Goal: Task Accomplishment & Management: Use online tool/utility

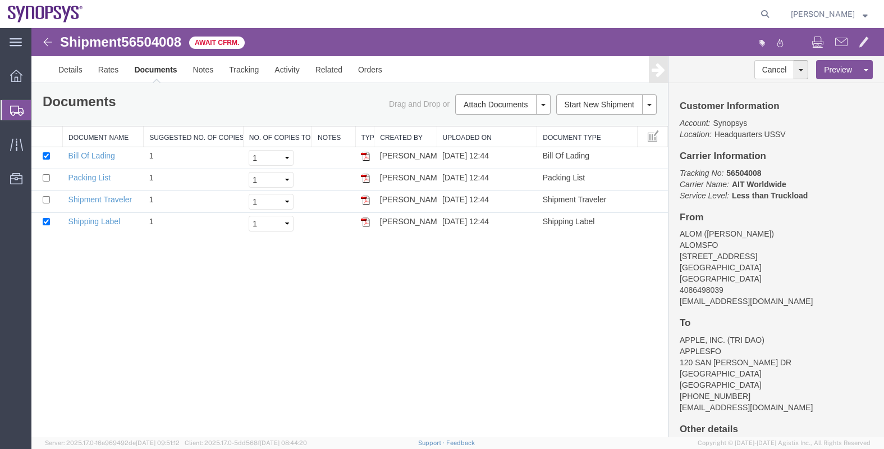
click at [40, 118] on span "Shipments" at bounding box center [35, 110] width 9 height 22
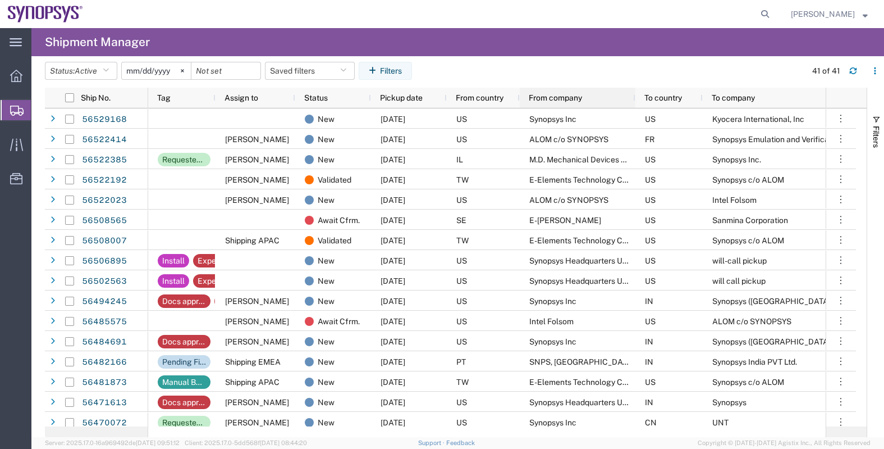
click at [560, 101] on span "From company" at bounding box center [555, 97] width 53 height 9
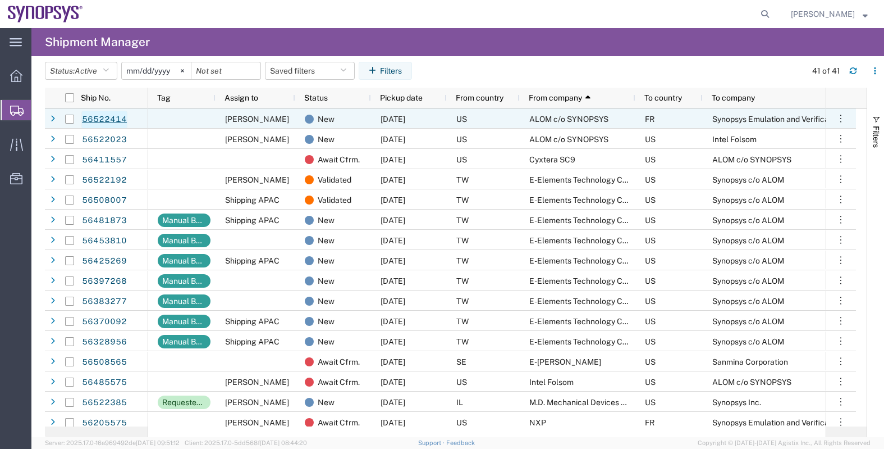
click at [104, 119] on link "56522414" at bounding box center [104, 120] width 46 height 18
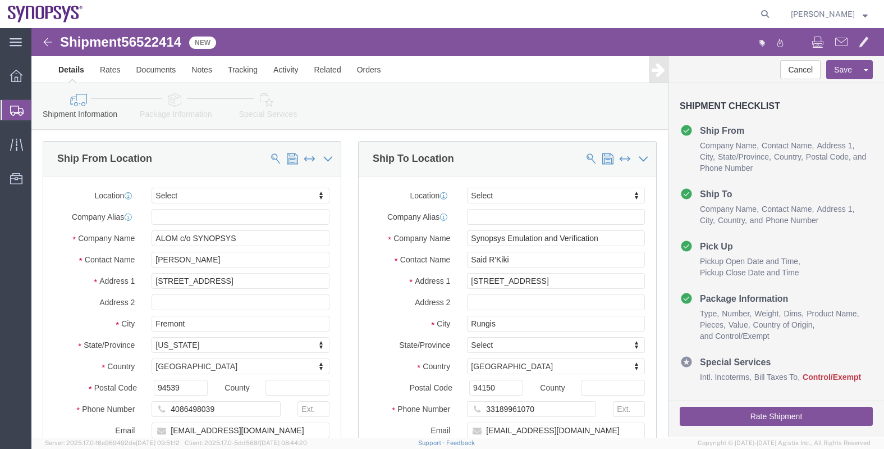
select select
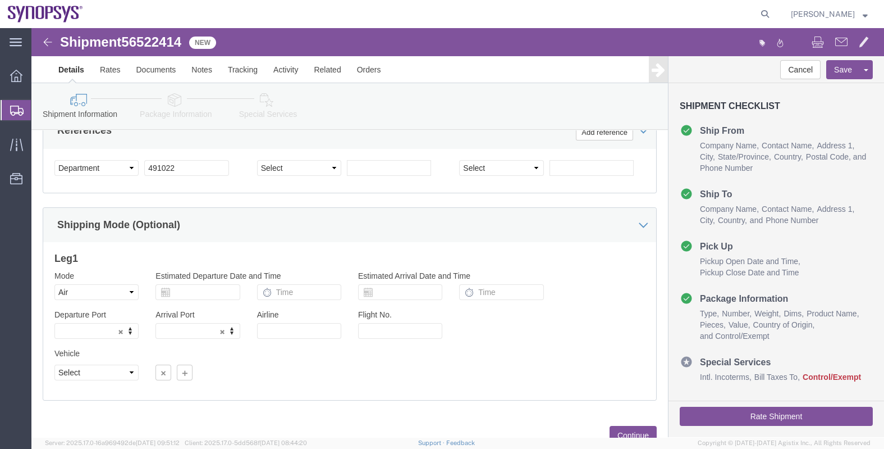
scroll to position [603, 0]
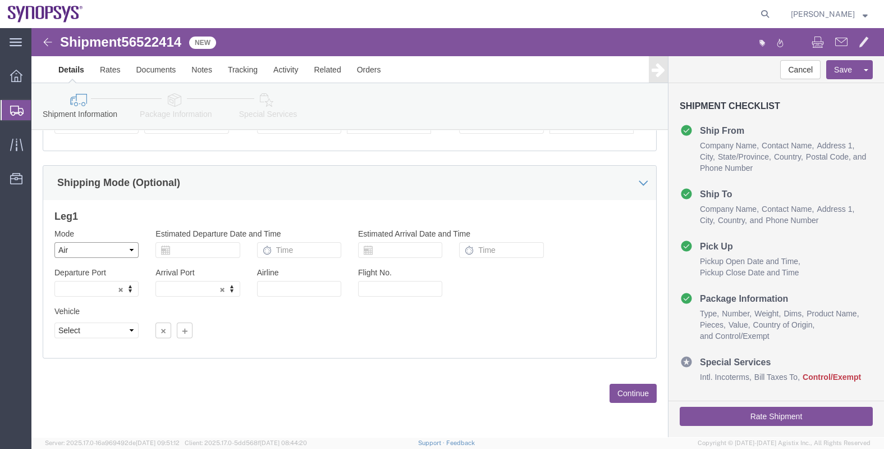
click select "Select Air Less than Truckload Multi-Leg Ocean Freight Rail Small Parcel Truckl…"
select select
click select "Select Air Less than Truckload Multi-Leg Ocean Freight Rail Small Parcel Truckl…"
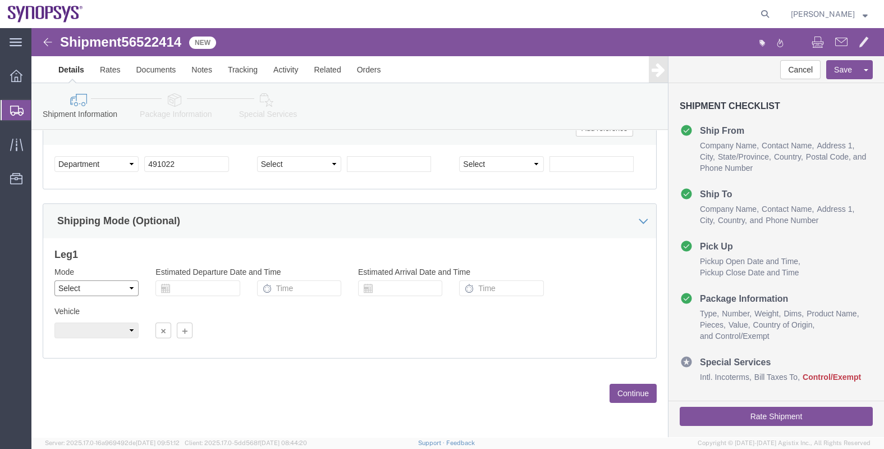
scroll to position [565, 0]
click button "Continue"
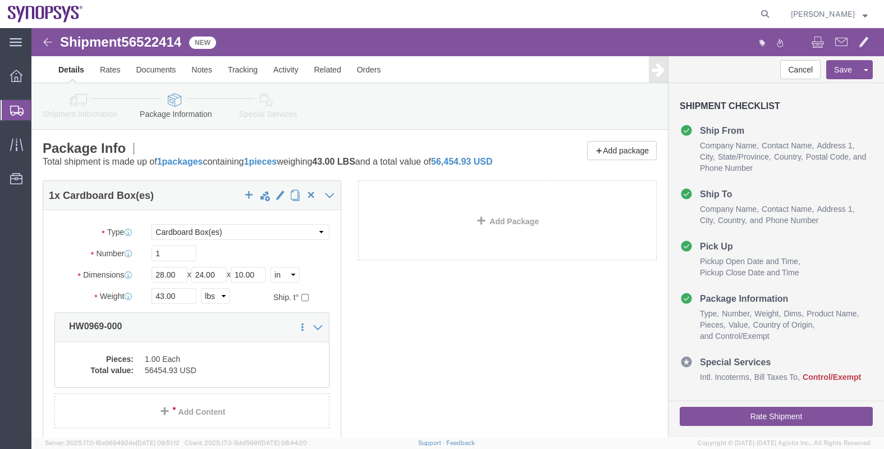
scroll to position [70, 0]
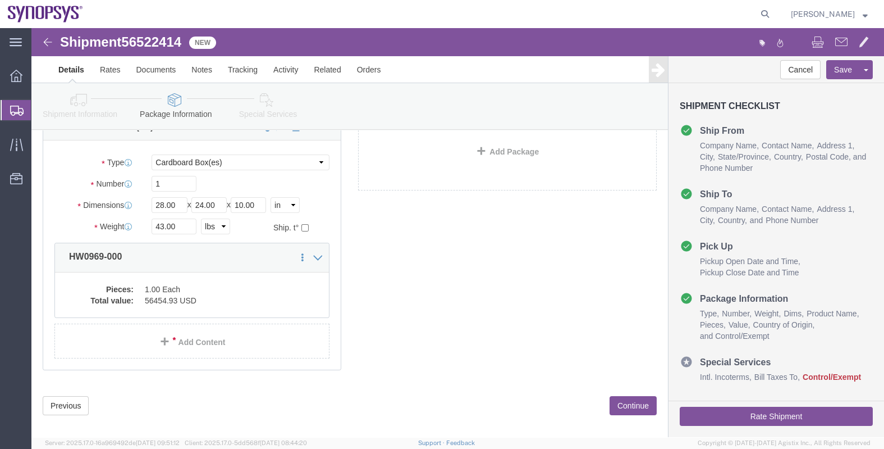
click button "Continue"
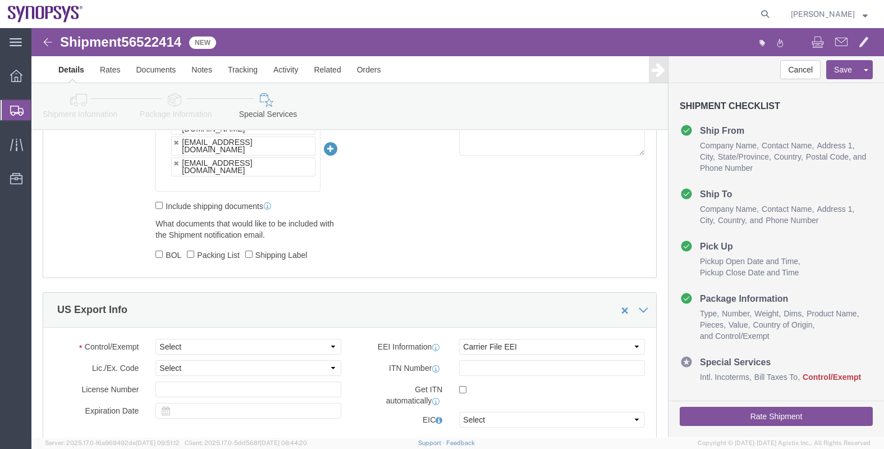
scroll to position [982, 0]
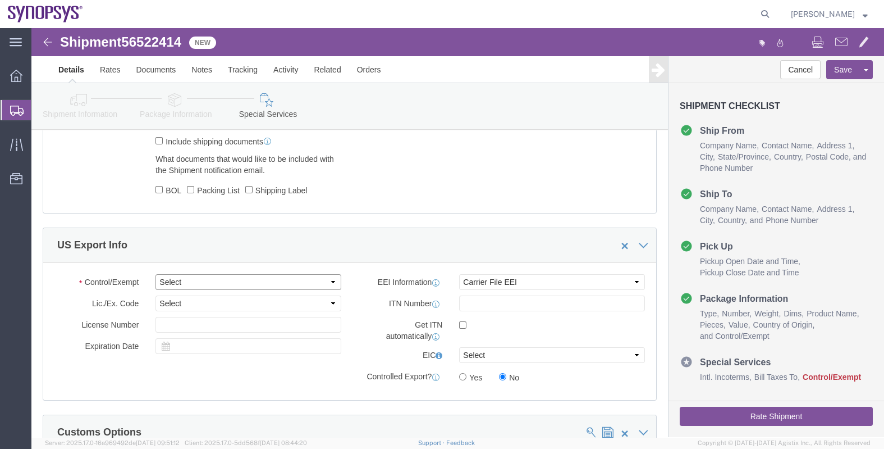
click select "Select ATF BIS DEA EPA FDA FTR ITAR OFAC Other (OPA)"
select select "BIS"
click select "Select ATF BIS DEA EPA FDA FTR ITAR OFAC Other (OPA)"
click select "Select AGR-Agricultural APP-Computers APR-Additional Permissive Exports AVS-Air…"
select select "NLR"
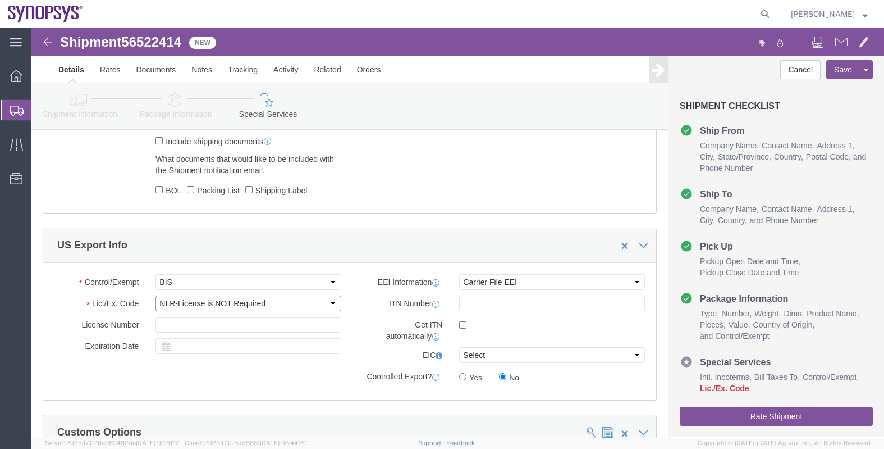
click select "Select AGR-Agricultural APP-Computers APR-Additional Permissive Exports AVS-Air…"
click select "Select ATF BIS DEA EPA FDA FTR ITAR OFAC Other (OPA)"
select select "BIS"
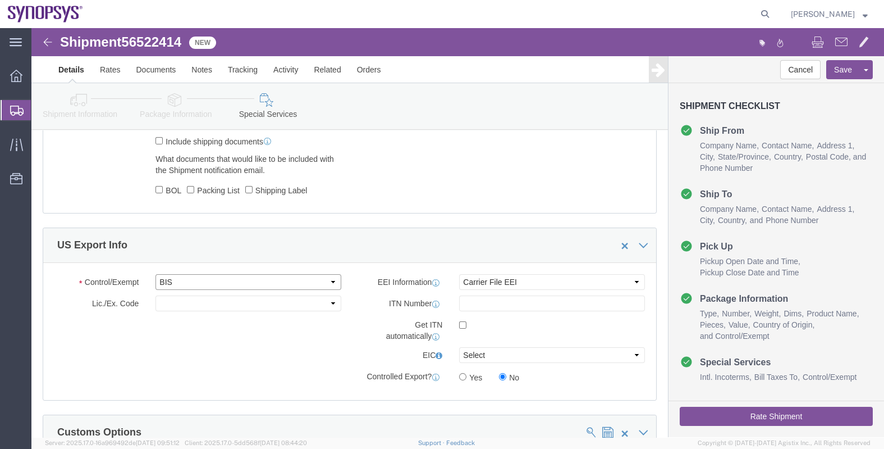
click select "Select ATF BIS DEA EPA FDA FTR ITAR OFAC Other (OPA)"
click select "Select AGR-Agricultural APP-Computers APR-Additional Permissive Exports AVS-Air…"
select select "NLR"
click select "Select AGR-Agricultural APP-Computers APR-Additional Permissive Exports AVS-Air…"
click div "Control/Exempt Select ATF BIS DEA EPA FDA FTR ITAR OFAC Other (OPA) Lic./Ex. Co…"
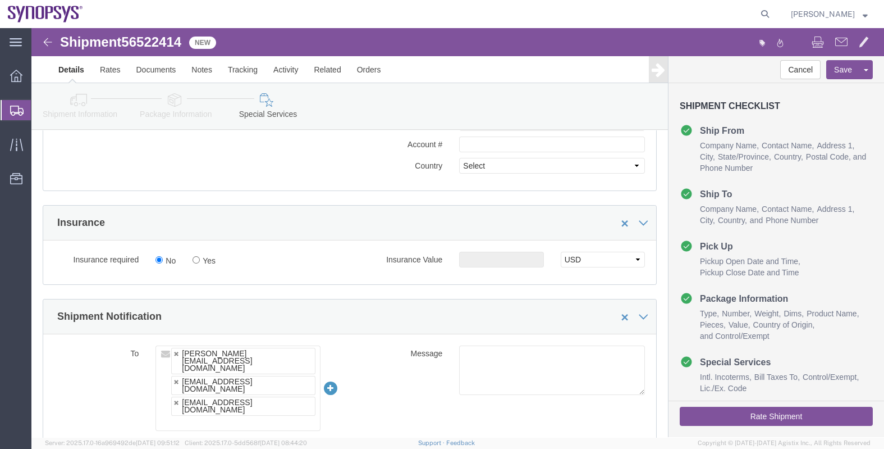
scroll to position [749, 0]
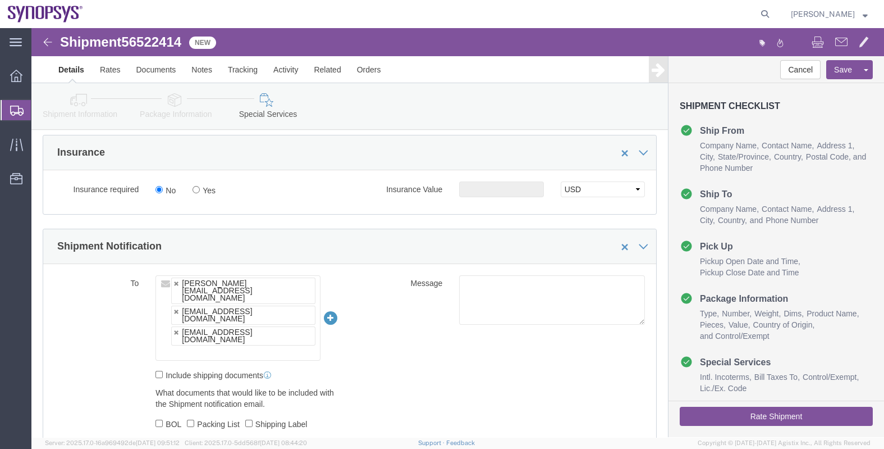
click input "text"
type input "[EMAIL_ADDRESS][DOMAIN_NAME]"
type input "[PERSON_NAME][EMAIL_ADDRESS][DOMAIN_NAME],[PERSON_NAME][EMAIL_ADDRESS][DOMAIN_N…"
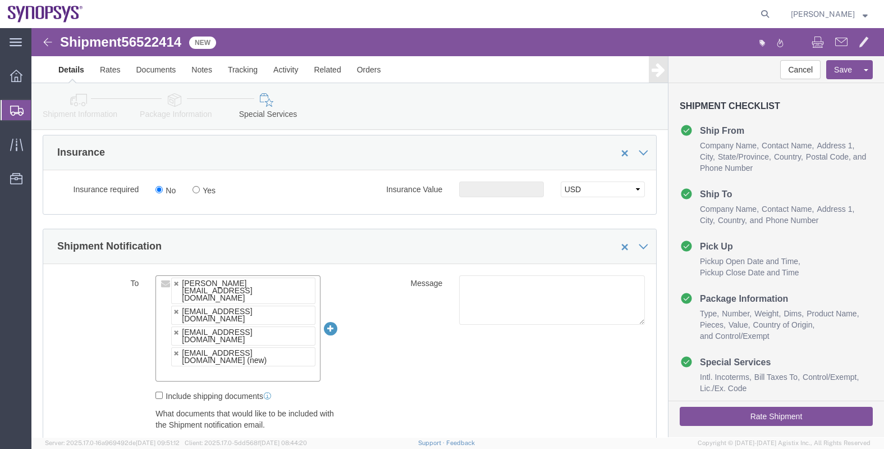
paste input "[EMAIL_ADDRESS][DOMAIN_NAME]"
type input "[EMAIL_ADDRESS][DOMAIN_NAME]"
type input "[PERSON_NAME][EMAIL_ADDRESS][DOMAIN_NAME],[PERSON_NAME][EMAIL_ADDRESS][DOMAIN_N…"
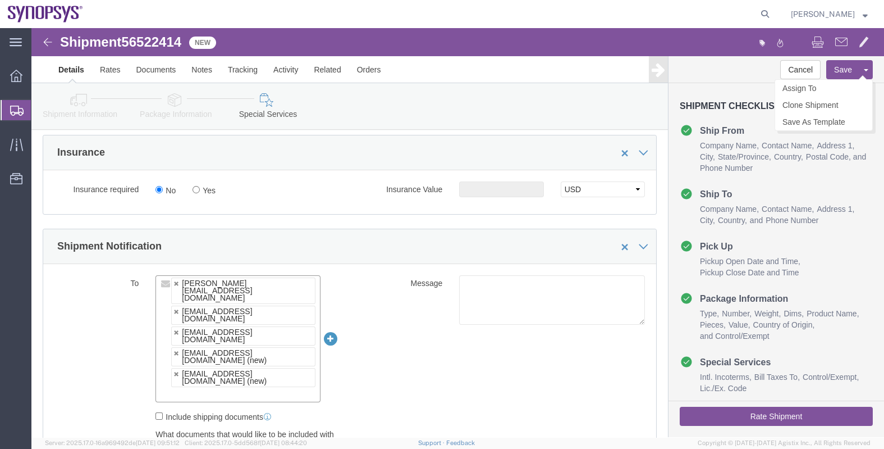
click button "Save"
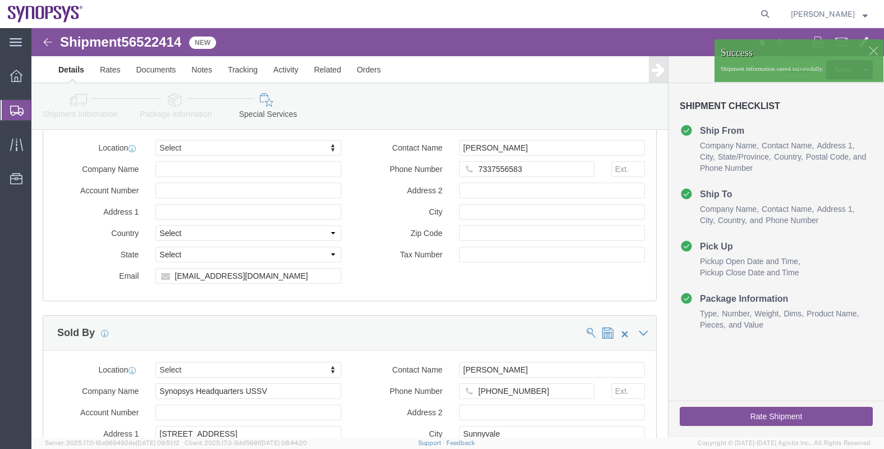
scroll to position [1828, 0]
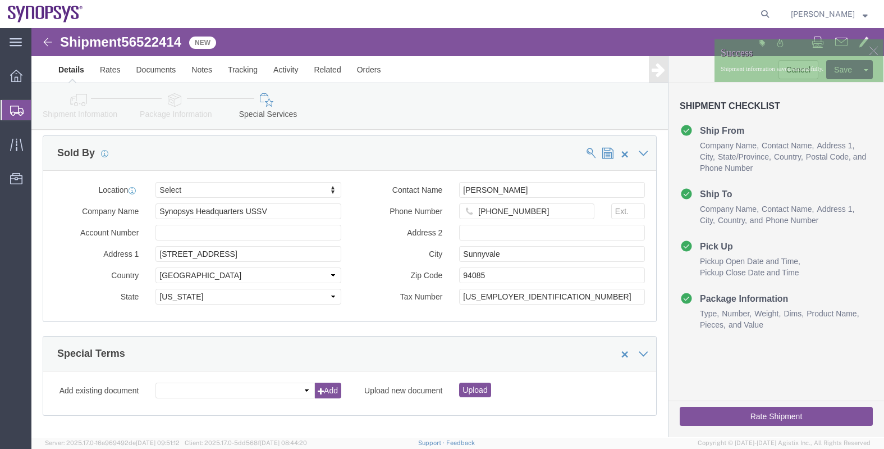
click div "Rate Shipment"
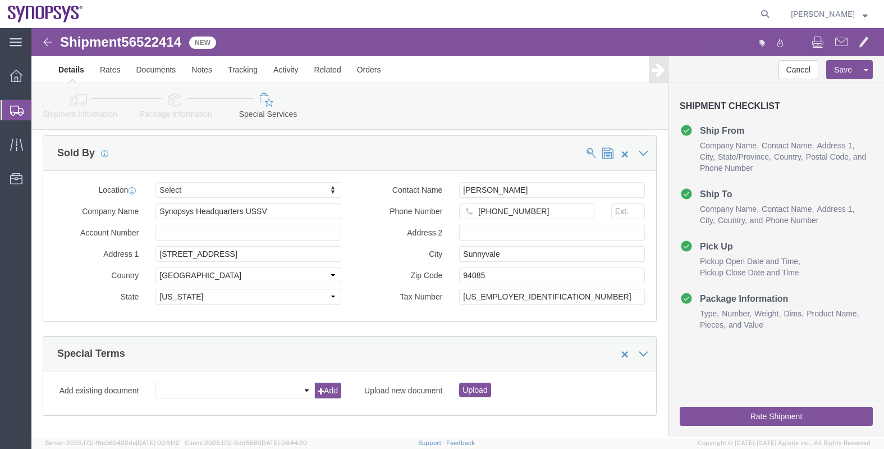
click button "Rate Shipment"
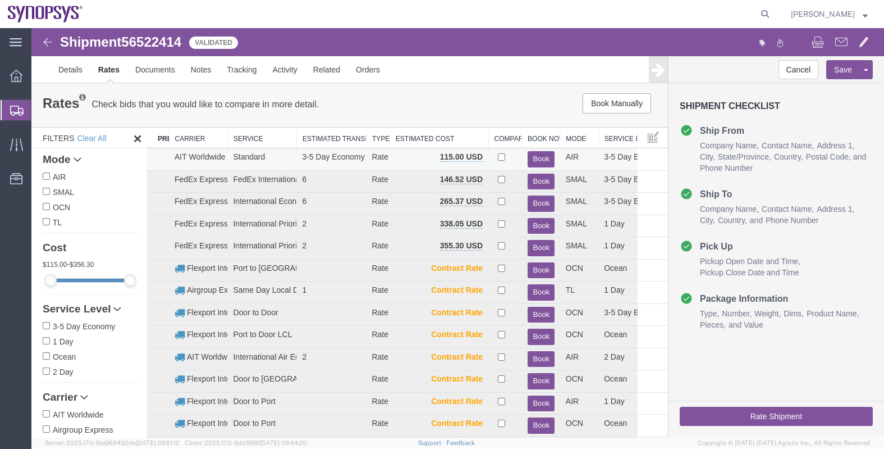
scroll to position [0, 0]
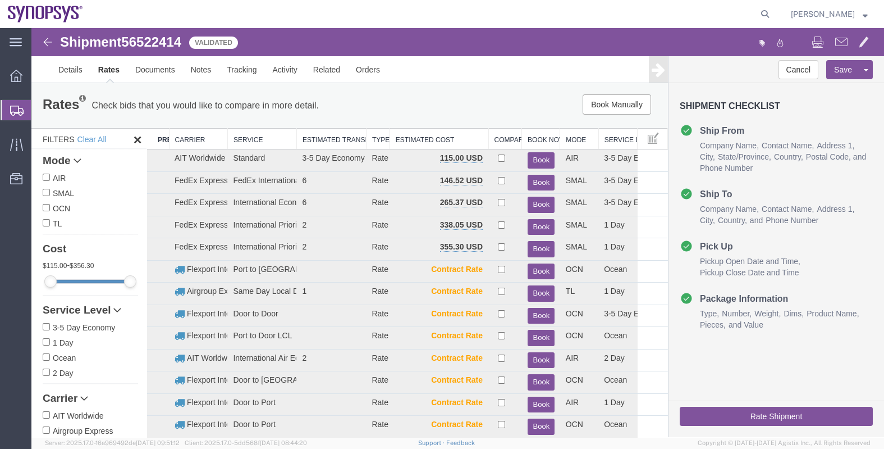
click at [197, 133] on th "Carrier" at bounding box center [198, 139] width 58 height 21
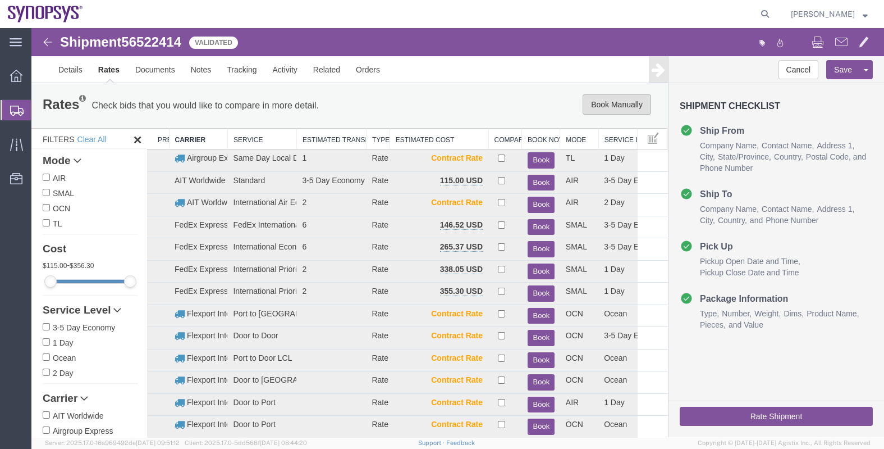
click at [606, 108] on button "Book Manually" at bounding box center [617, 104] width 69 height 20
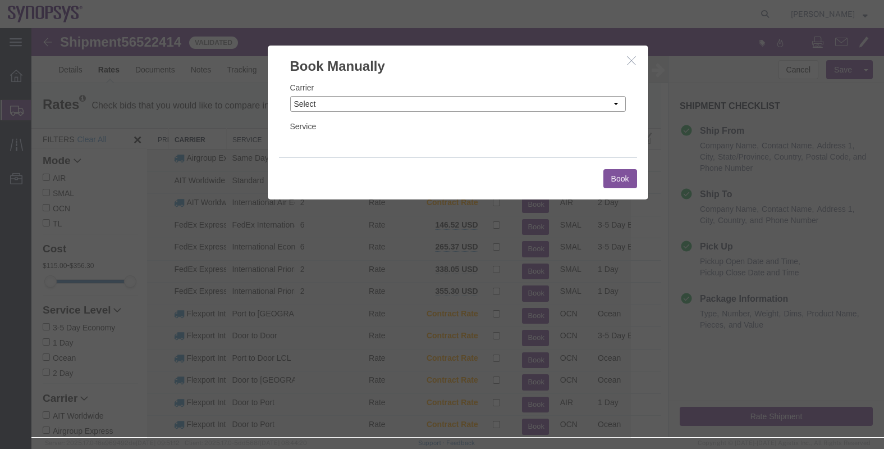
click at [483, 104] on select "Select Add New Carrier (and default service) AIT Worldwide Airgroup Express DHL…" at bounding box center [458, 104] width 336 height 16
select select "20633"
click at [290, 96] on select "Select Add New Carrier (and default service) AIT Worldwide Airgroup Express DHL…" at bounding box center [458, 104] width 336 height 16
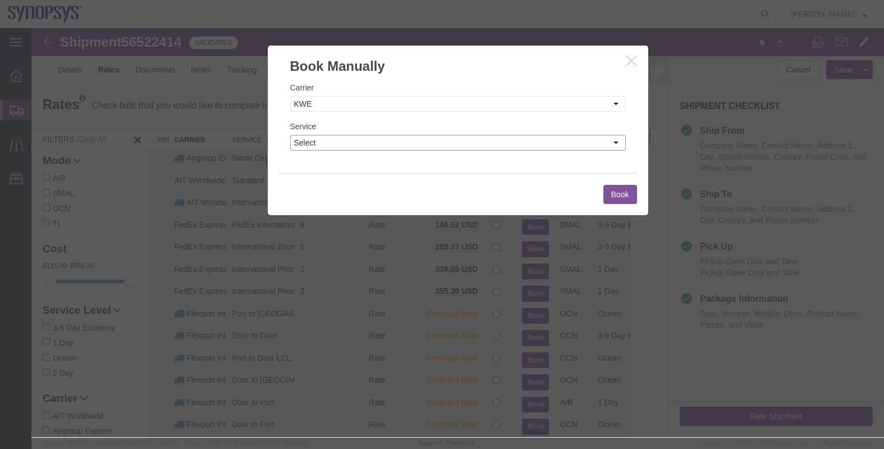
click at [381, 141] on select "Select Air" at bounding box center [458, 143] width 336 height 16
select select "41022"
click at [290, 135] on select "Select Air" at bounding box center [458, 143] width 336 height 16
click at [618, 193] on button "Book" at bounding box center [621, 194] width 34 height 19
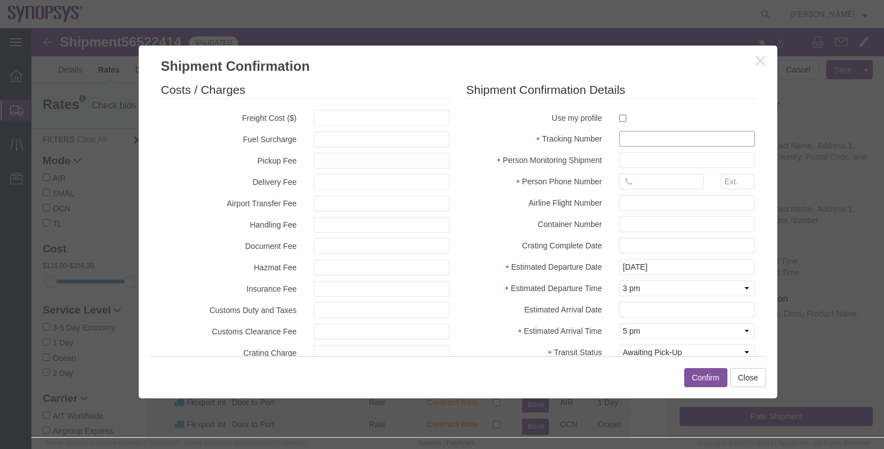
click at [632, 142] on input "text" at bounding box center [687, 139] width 136 height 16
paste input "340513927512"
type input "340513927512"
click at [619, 115] on input "checkbox" at bounding box center [622, 118] width 7 height 7
checkbox input "true"
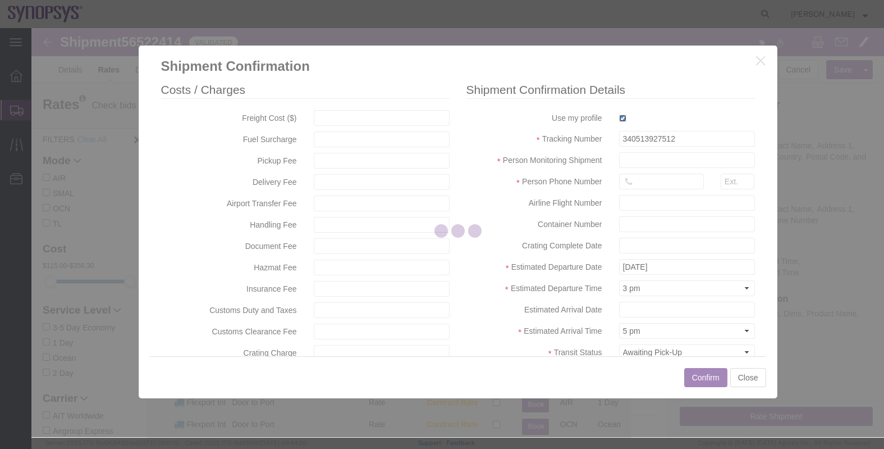
type input "[PERSON_NAME]"
type input "0016505845000"
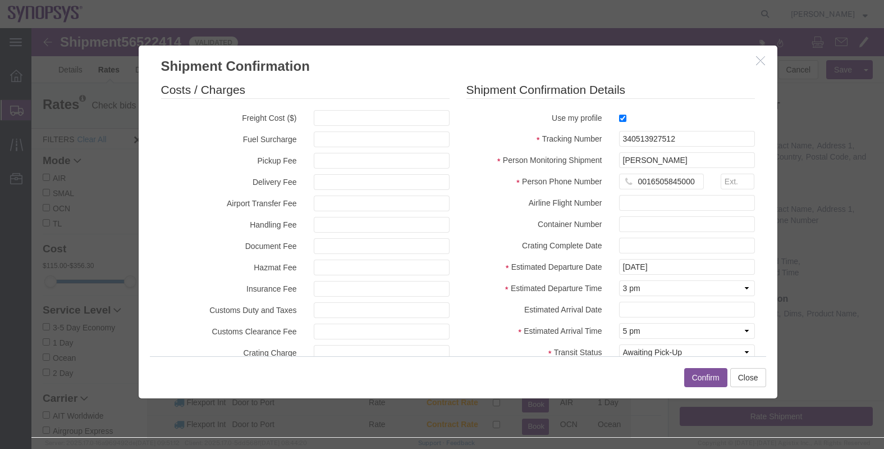
click at [701, 375] on button "Confirm" at bounding box center [706, 377] width 43 height 19
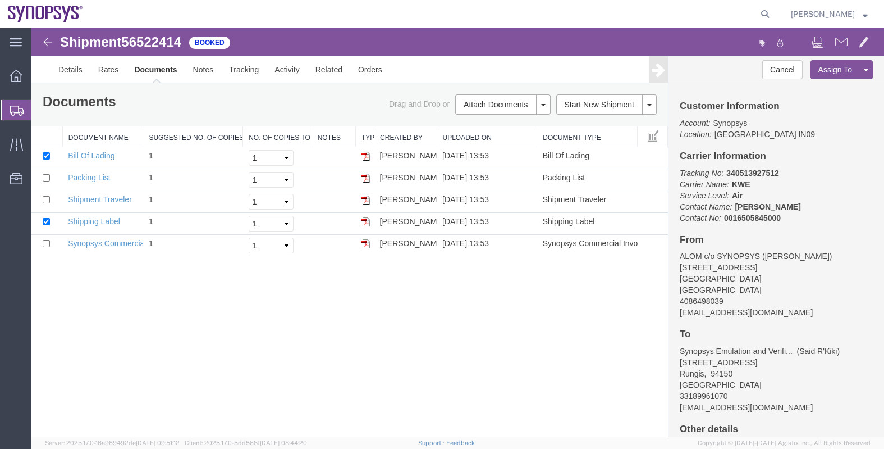
click at [156, 39] on span "56522414" at bounding box center [151, 41] width 60 height 15
copy span "56522414"
click at [366, 175] on img at bounding box center [365, 178] width 9 height 9
click at [365, 241] on img at bounding box center [365, 243] width 9 height 9
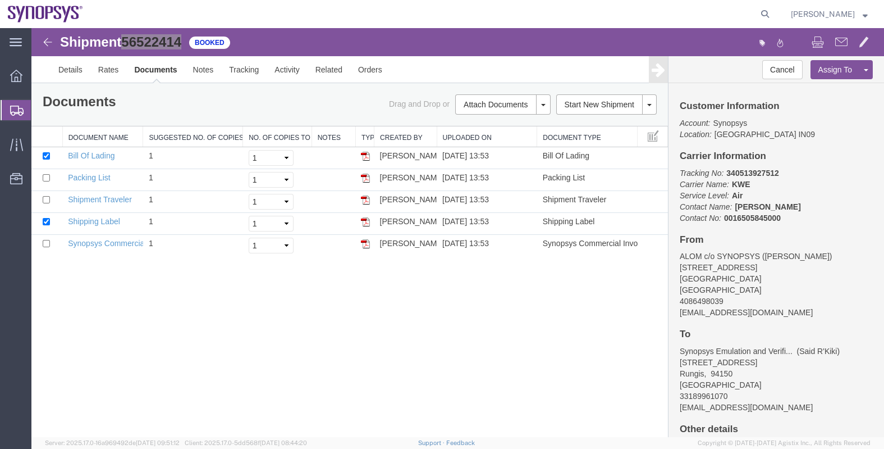
click at [40, 111] on span "Shipments" at bounding box center [35, 110] width 9 height 22
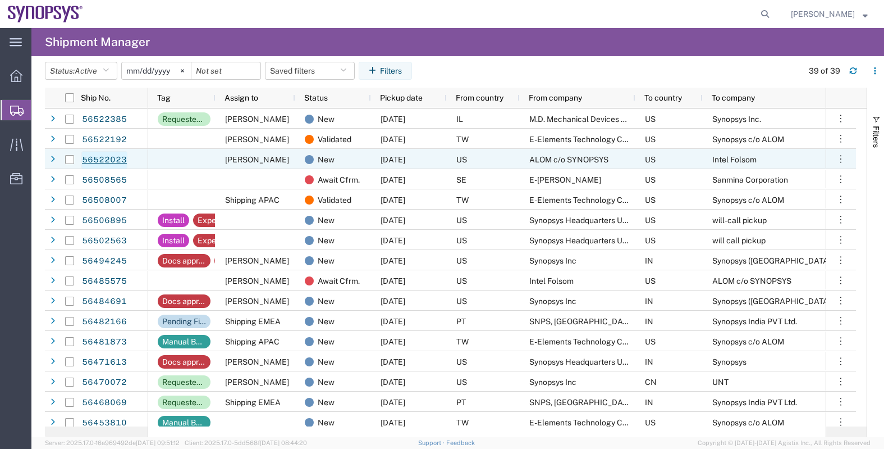
click at [112, 158] on link "56522023" at bounding box center [104, 160] width 46 height 18
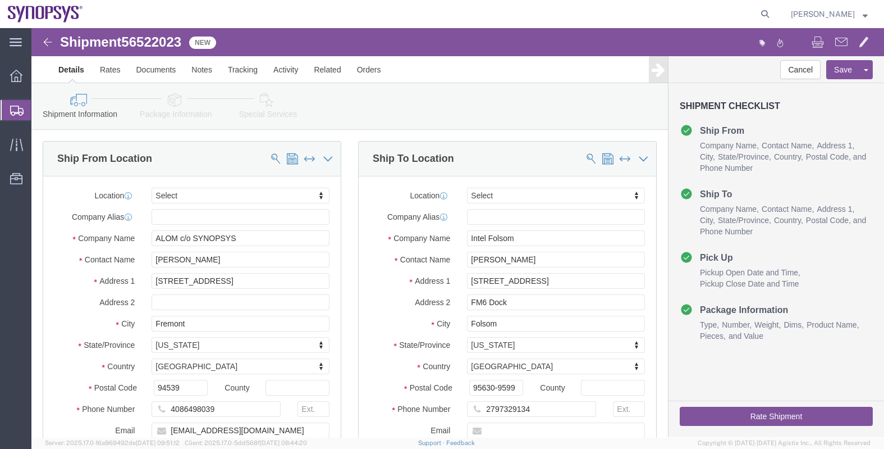
select select
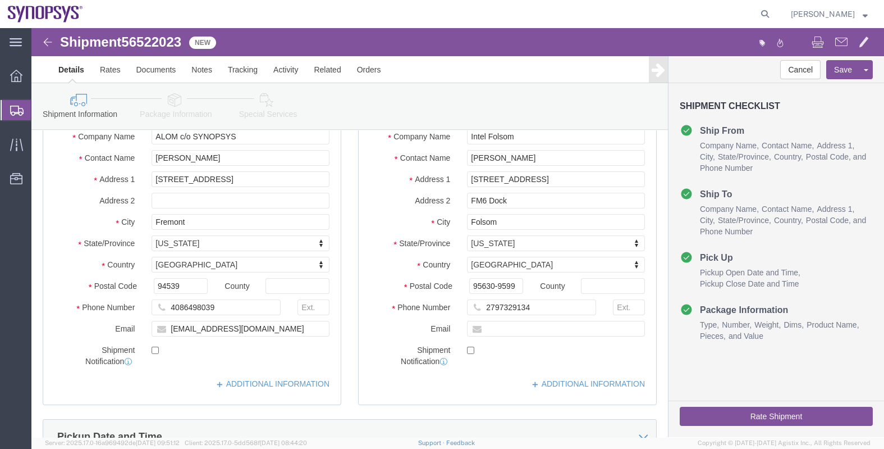
scroll to position [70, 0]
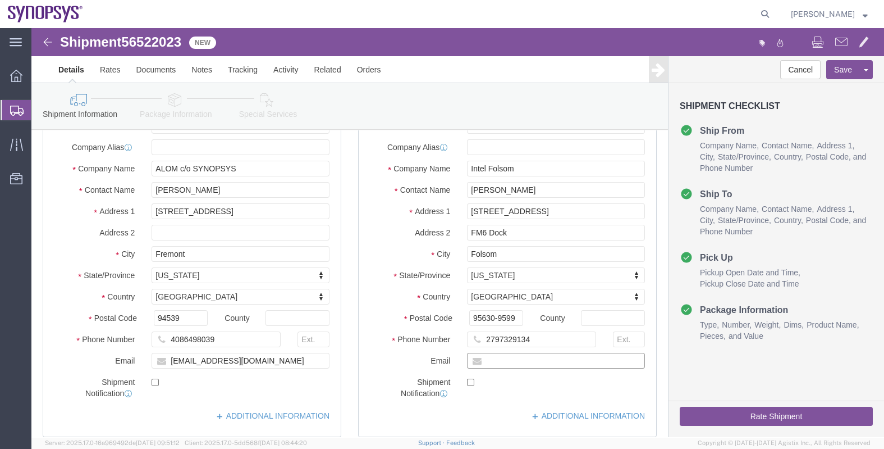
click input "text"
paste input "[EMAIL_ADDRESS][DOMAIN_NAME]"
type input "[EMAIL_ADDRESS][DOMAIN_NAME]"
checkbox input "true"
click button "Save"
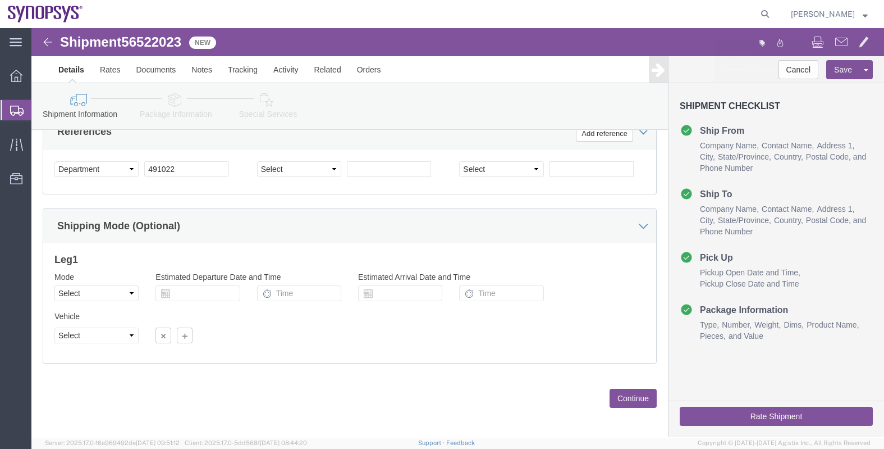
scroll to position [561, 0]
click button "Continue"
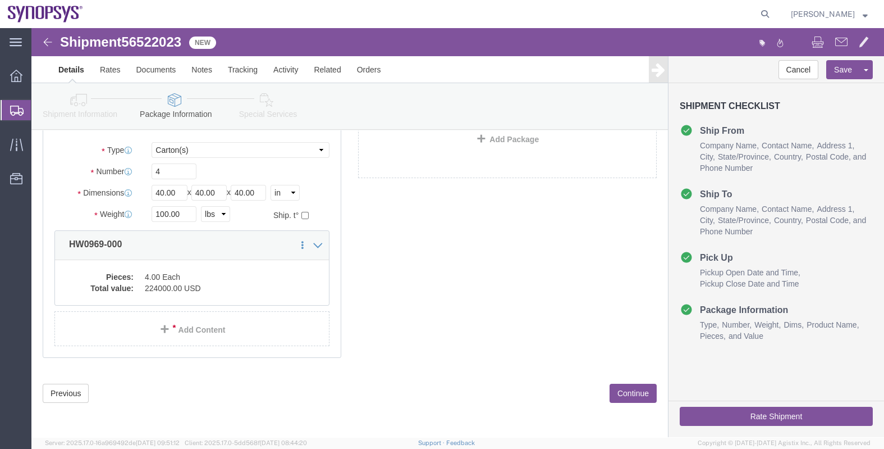
scroll to position [28, 0]
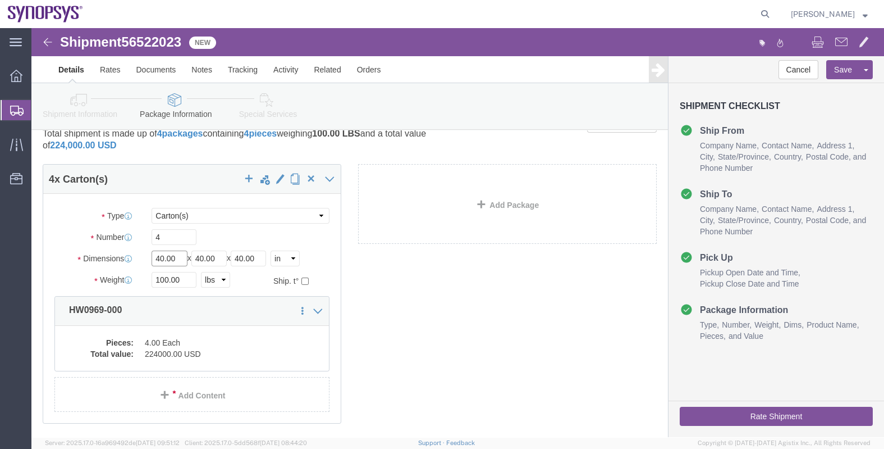
click input "40.00"
type input "48.00"
type input "24"
type input "212"
click div "4 x Carton(s) Package Type Select Bale(s) Basket(s) Bolt(s) Bottle(s) Buckets B…"
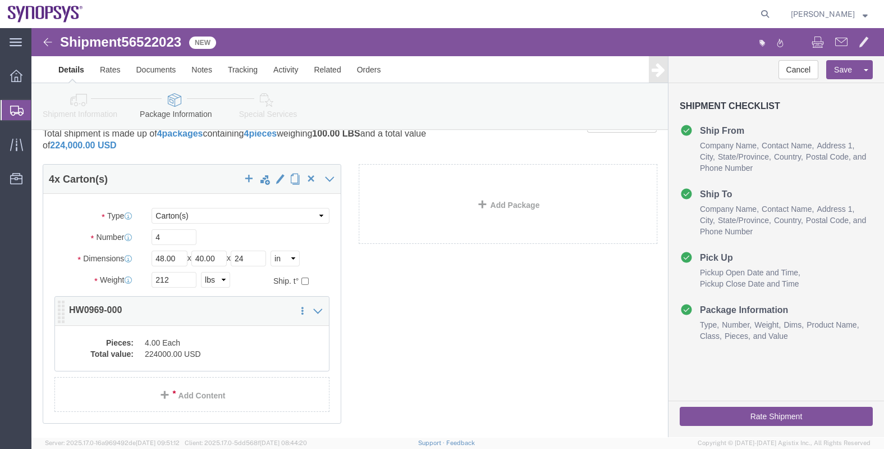
click dd "4.00 Each"
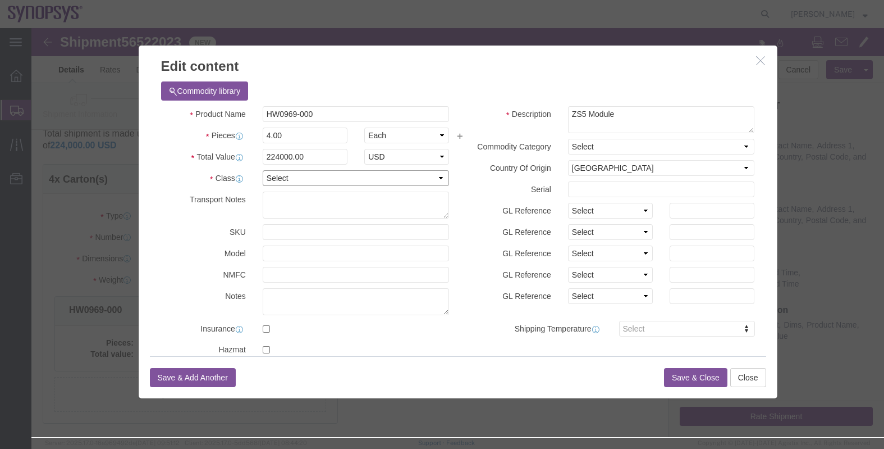
click select "Select 50 55 60 65 70 85 92.5 100 125 175 250 300 400"
select select "50"
click select "Select 50 55 60 65 70 85 92.5 100 125 175 250 300 400"
click button "Save & Close"
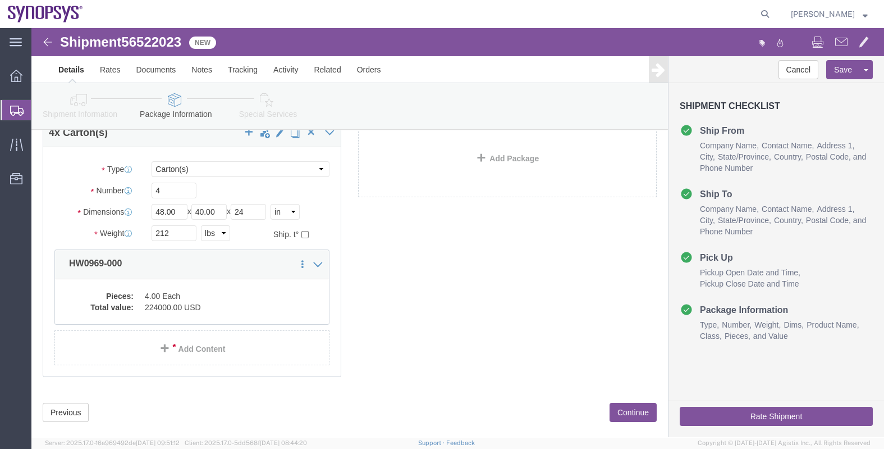
scroll to position [93, 0]
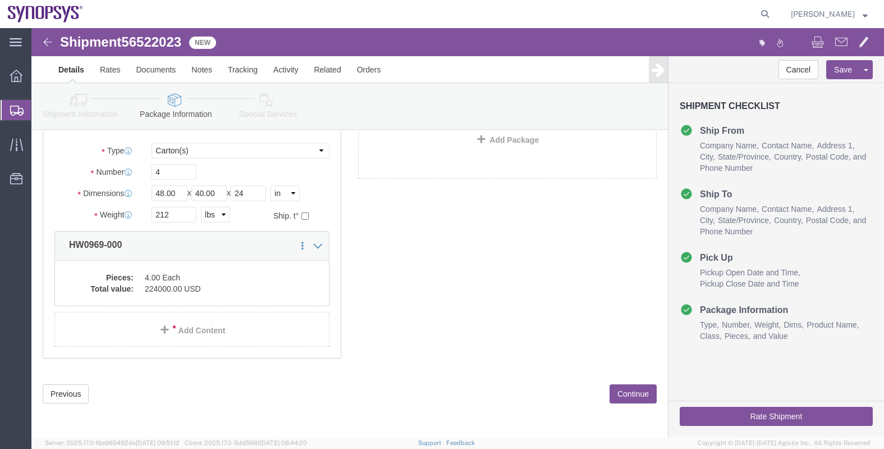
click button "Continue"
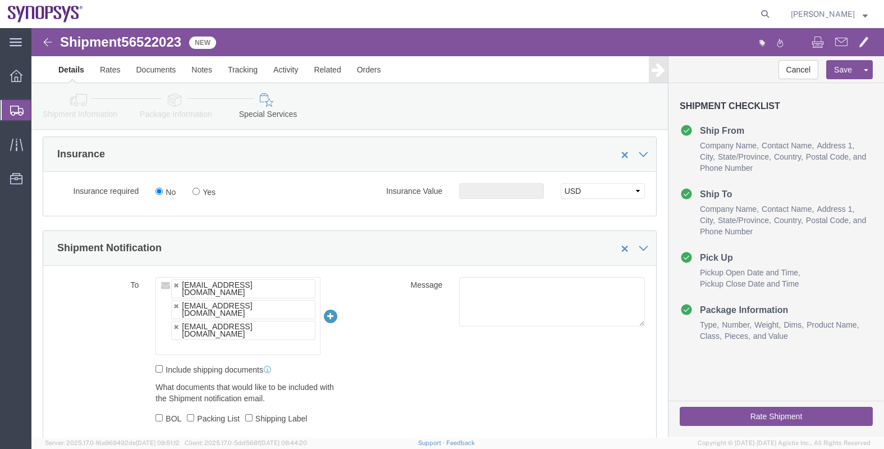
scroll to position [702, 0]
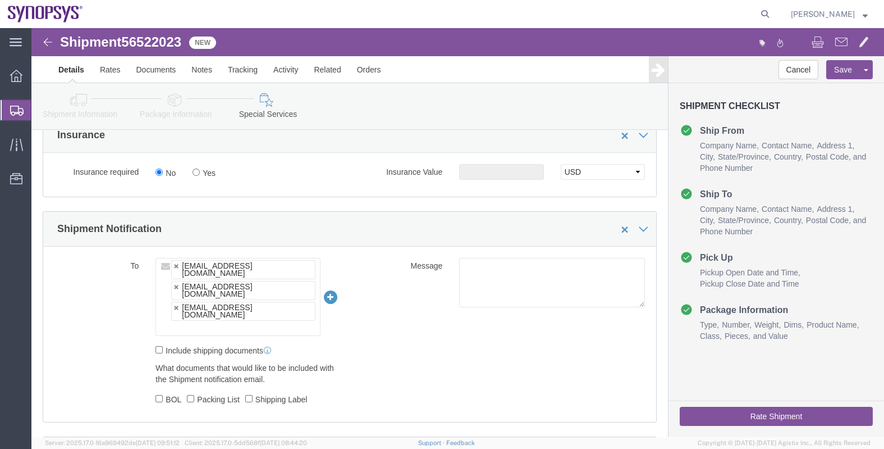
click input "text"
type input "[EMAIL_ADDRESS][DOMAIN_NAME]"
type input "[EMAIL_ADDRESS][DOMAIN_NAME],[EMAIL_ADDRESS][DOMAIN_NAME],[EMAIL_ADDRESS][DOMAI…"
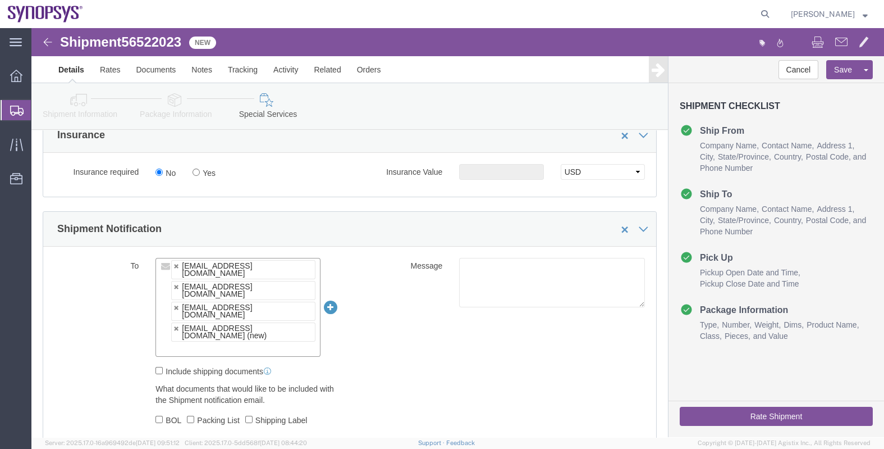
paste input "[EMAIL_ADDRESS][DOMAIN_NAME]"
type input "[EMAIL_ADDRESS][DOMAIN_NAME]"
type input "[EMAIL_ADDRESS][DOMAIN_NAME],[EMAIL_ADDRESS][DOMAIN_NAME],[EMAIL_ADDRESS][DOMAI…"
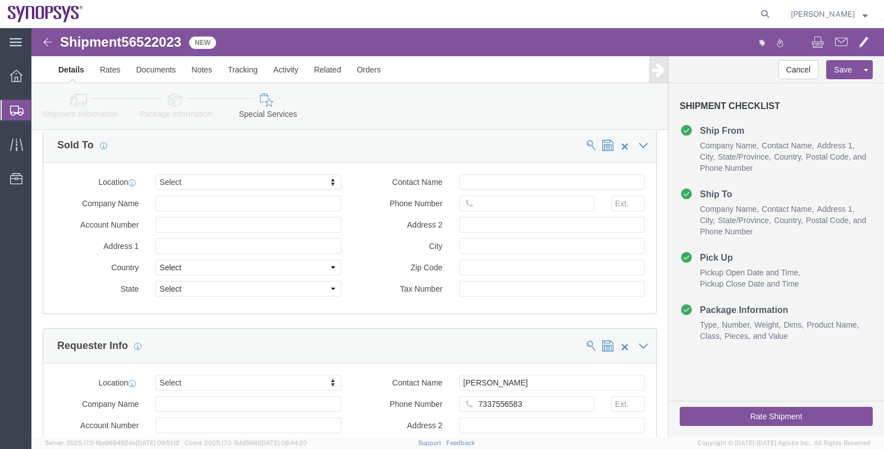
scroll to position [1052, 0]
click button "Save"
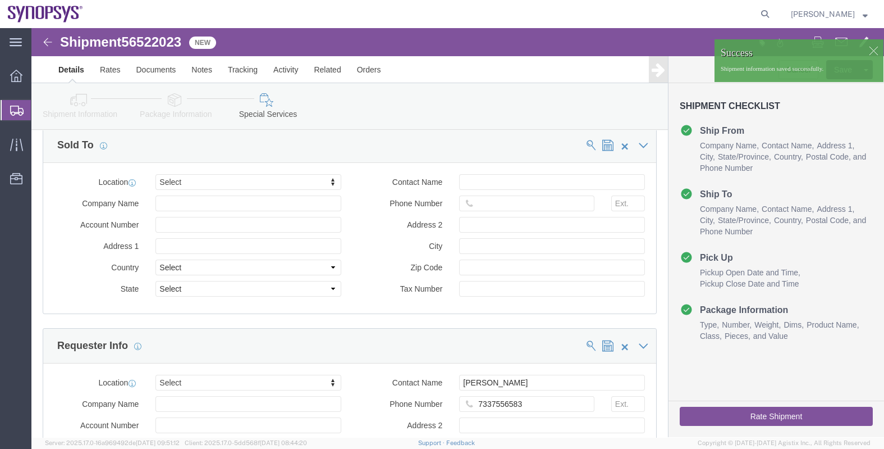
click button "Rate Shipment"
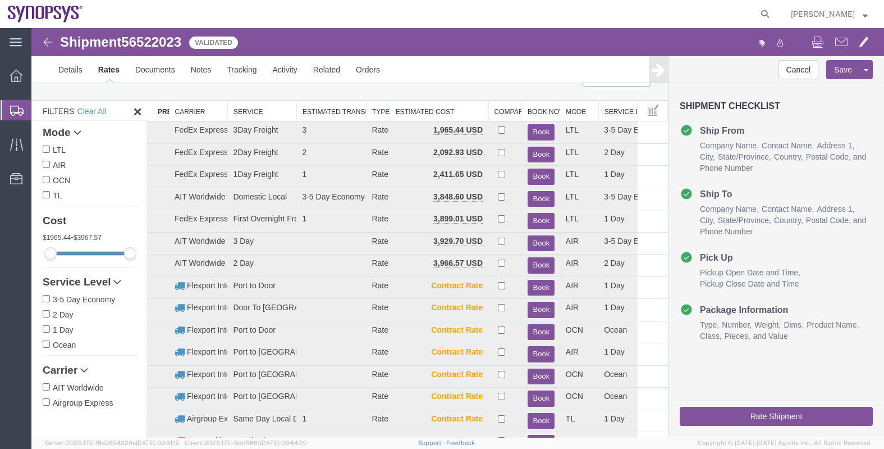
scroll to position [0, 0]
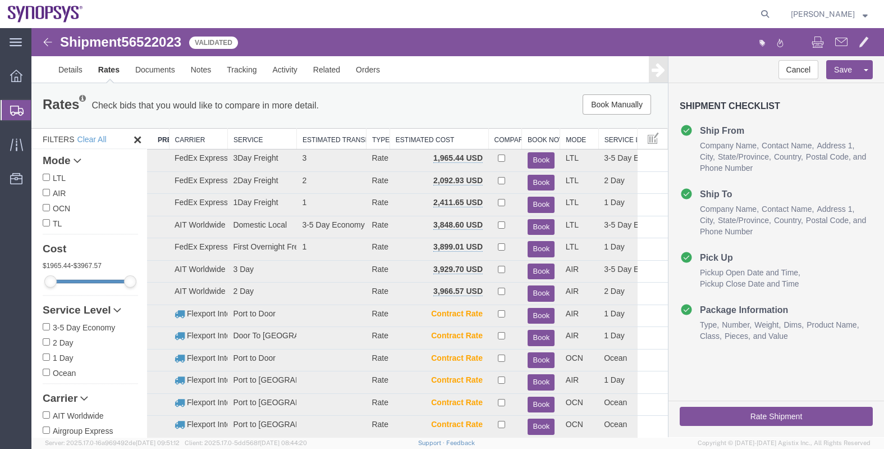
click at [207, 139] on th "Carrier" at bounding box center [198, 139] width 58 height 21
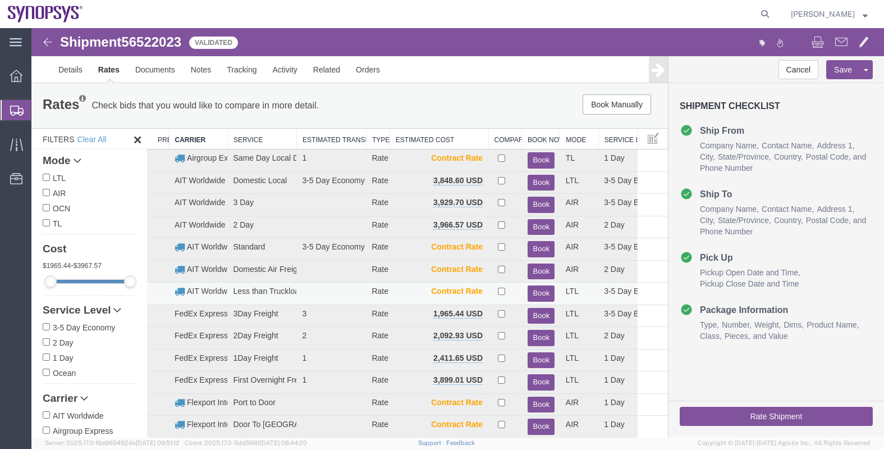
click at [533, 294] on button "Book" at bounding box center [541, 293] width 27 height 16
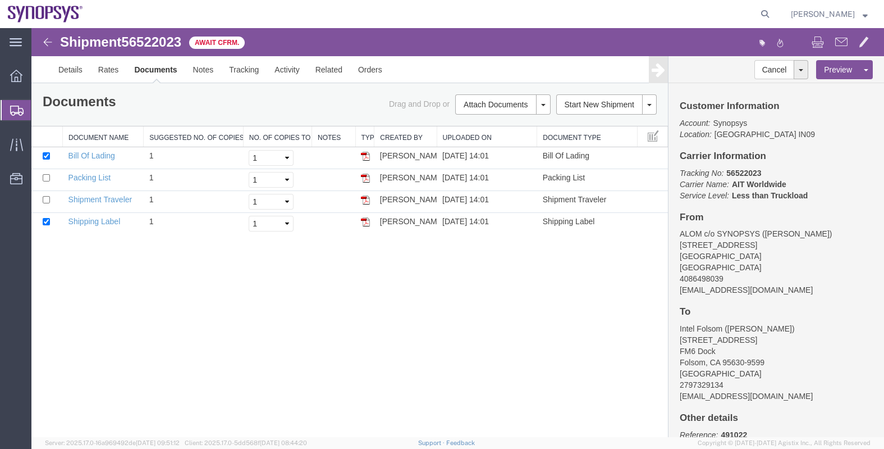
click at [304, 285] on div "Shipment 56522023 4 of 4 Await Cfrm. Details Rates Documents Notes Tracking Act…" at bounding box center [457, 232] width 853 height 409
